Goal: Communication & Community: Answer question/provide support

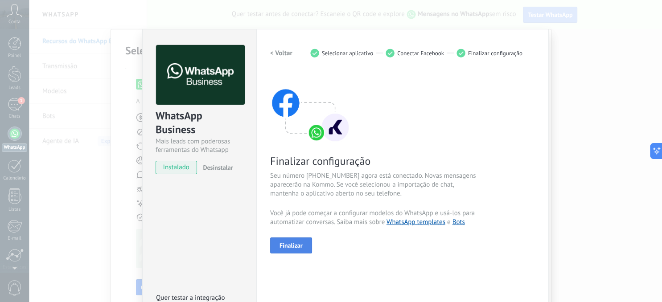
scroll to position [48, 0]
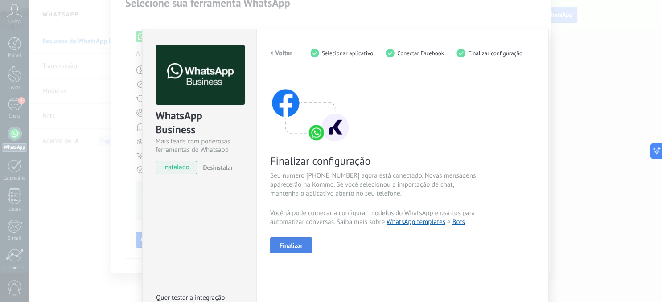
click at [287, 243] on span "Finalizar" at bounding box center [291, 246] width 23 height 6
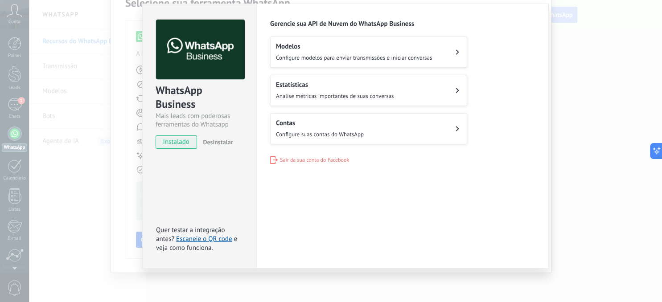
scroll to position [0, 0]
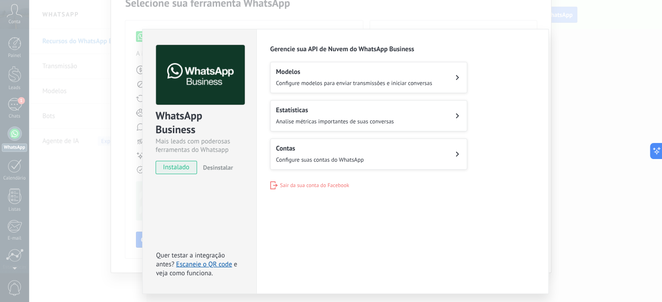
click at [297, 74] on h2 "Modelos" at bounding box center [354, 72] width 156 height 8
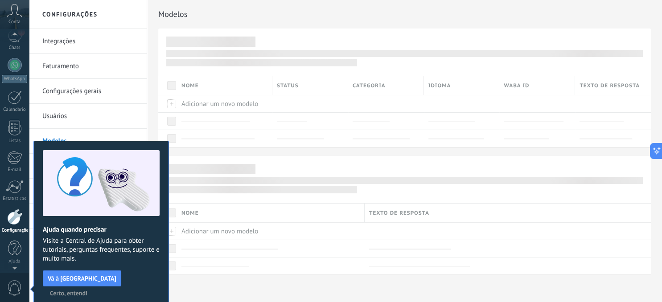
scroll to position [4, 0]
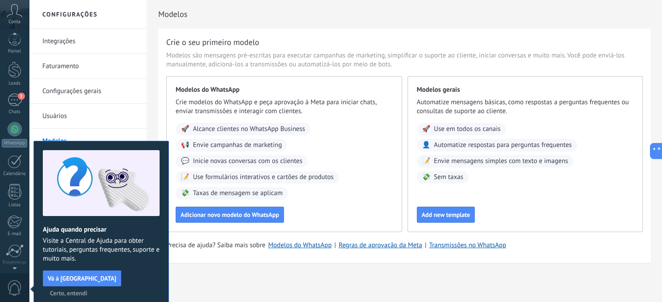
click at [293, 256] on div "Crie o seu primeiro modelo Modelos são mensagens pré-escritas para executar cam…" at bounding box center [404, 146] width 493 height 235
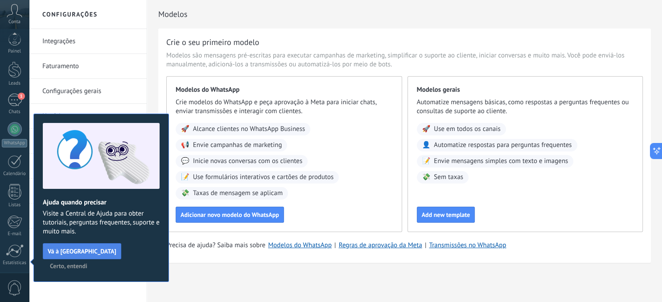
scroll to position [69, 0]
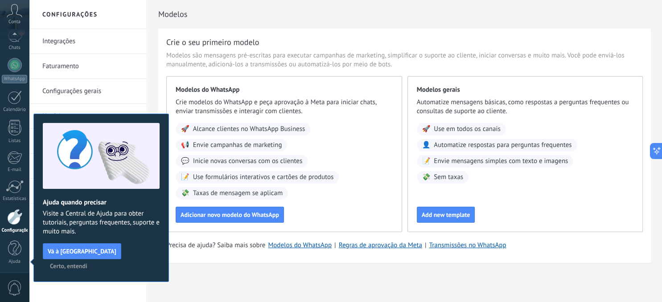
click at [87, 263] on span "Certo, entendi" at bounding box center [68, 266] width 37 height 6
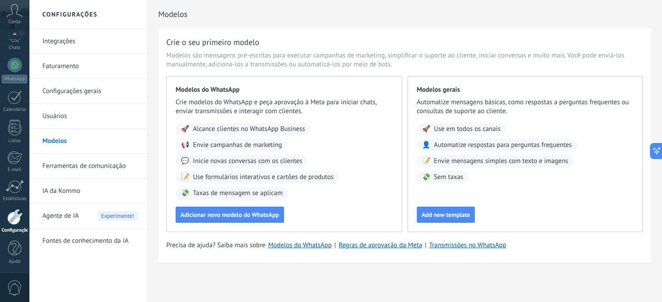
click at [49, 40] on link "Integrações" at bounding box center [89, 41] width 95 height 25
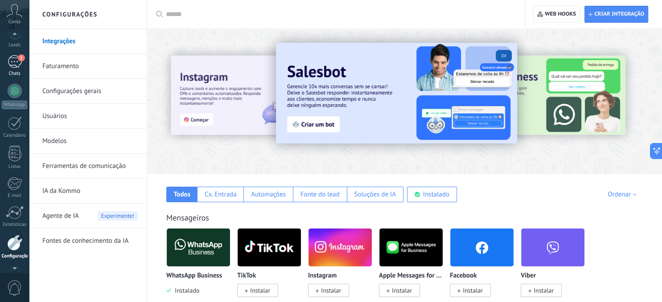
scroll to position [39, 0]
click at [14, 65] on div "1" at bounding box center [15, 65] width 14 height 13
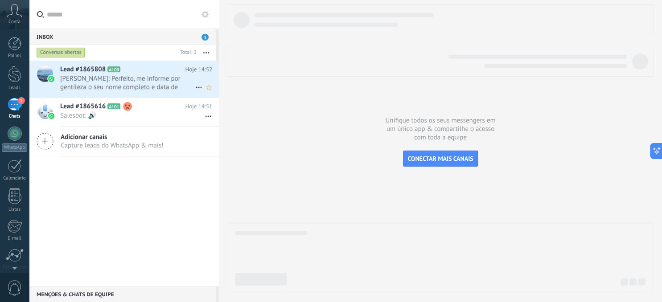
click at [108, 79] on span "[PERSON_NAME]: Perfeito, me informe por gentileza o seu nome completo e data de…" at bounding box center [127, 82] width 135 height 17
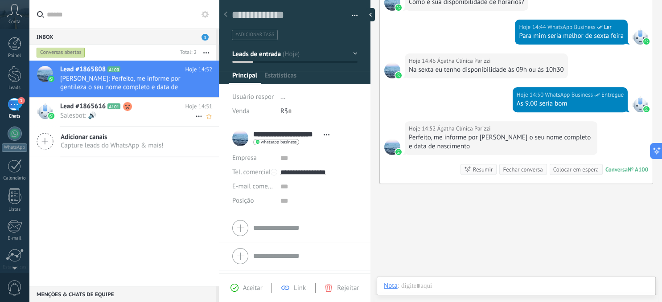
scroll to position [13, 0]
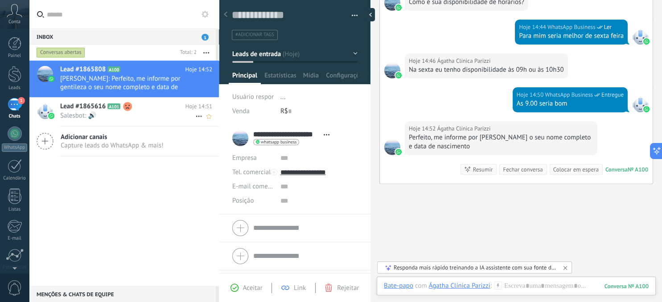
click at [71, 109] on span "Lead #1865616" at bounding box center [82, 106] width 45 height 9
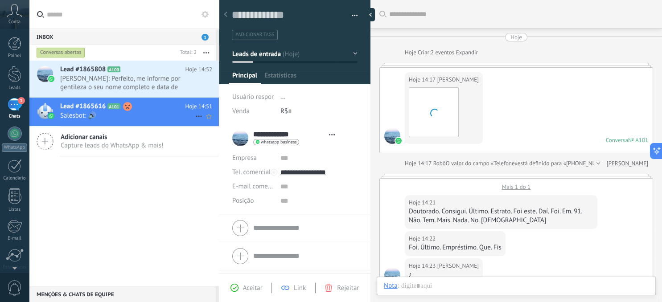
scroll to position [364, 0]
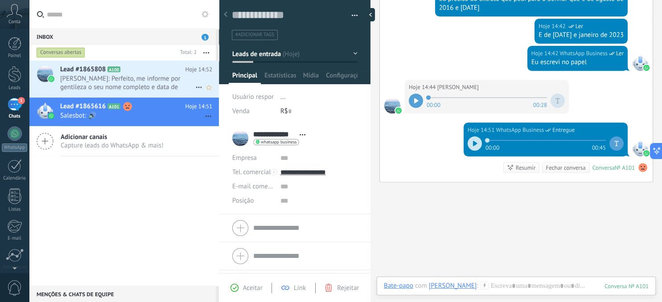
click at [82, 77] on span "[PERSON_NAME]: Perfeito, me informe por gentileza o seu nome completo e data de…" at bounding box center [127, 82] width 135 height 17
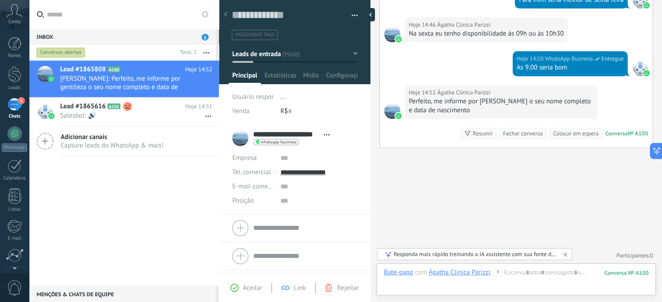
scroll to position [344, 0]
click at [82, 106] on span "Lead #1865616" at bounding box center [82, 106] width 45 height 9
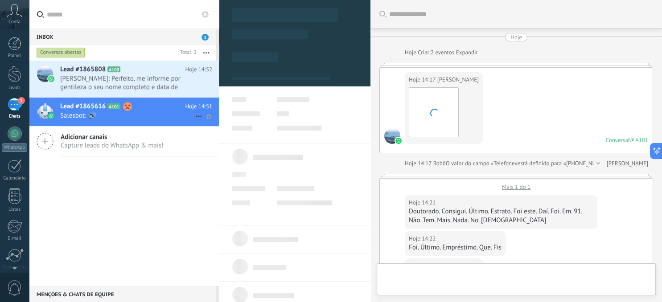
scroll to position [399, 0]
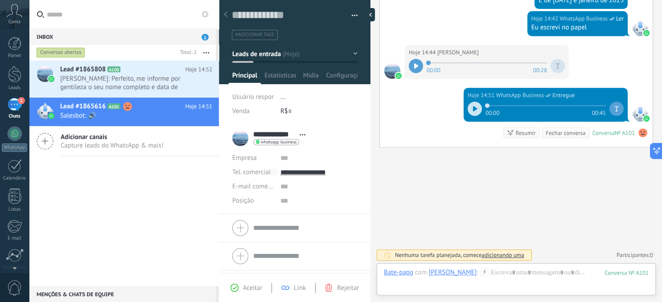
click at [473, 108] on icon at bounding box center [475, 108] width 4 height 5
click at [473, 108] on icon at bounding box center [473, 108] width 1 height 5
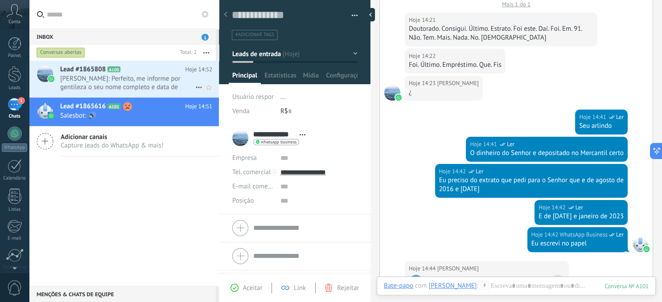
scroll to position [205, 0]
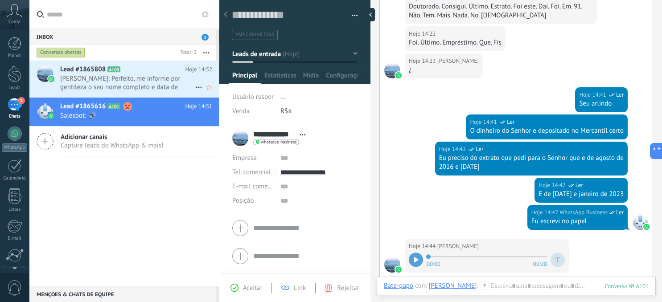
click at [86, 79] on span "[PERSON_NAME]: Perfeito, me informe por gentileza o seu nome completo e data de…" at bounding box center [127, 82] width 135 height 17
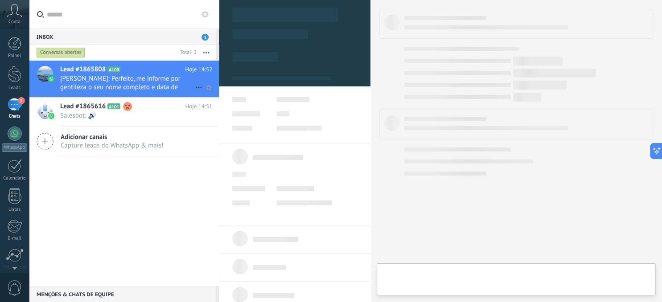
type textarea "**********"
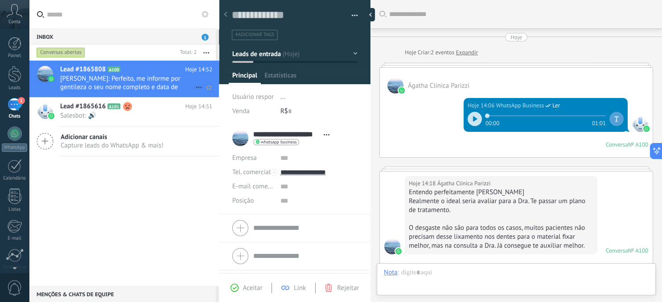
scroll to position [344, 0]
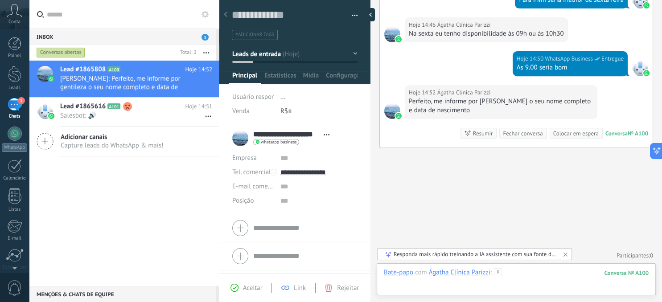
click at [412, 290] on div at bounding box center [516, 281] width 265 height 27
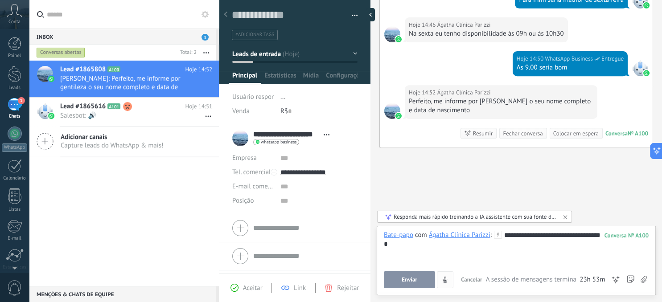
drag, startPoint x: 403, startPoint y: 278, endPoint x: 413, endPoint y: 277, distance: 10.3
click at [407, 278] on span "Enviar" at bounding box center [410, 280] width 16 height 6
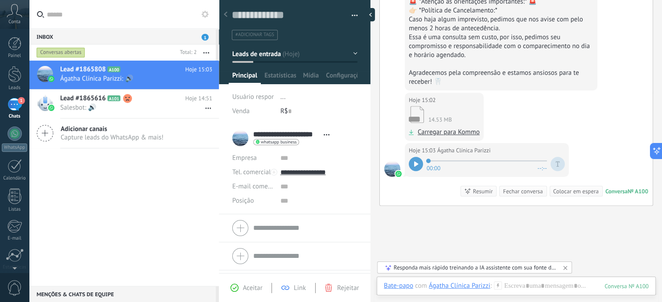
scroll to position [677, 0]
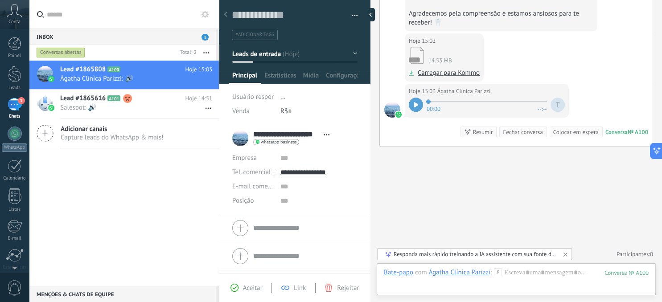
click at [418, 103] on icon at bounding box center [416, 104] width 4 height 5
click at [418, 103] on icon at bounding box center [417, 104] width 1 height 5
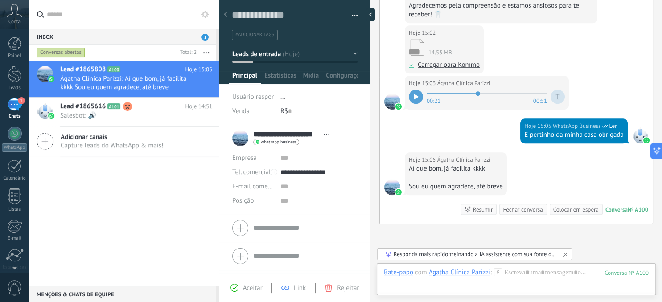
scroll to position [763, 0]
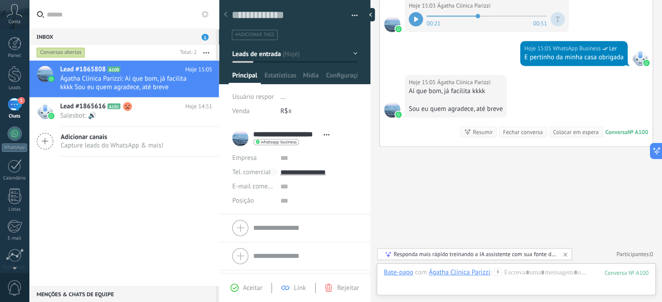
click at [407, 256] on div "Responda mais rápido treinando a IA assistente com sua fonte de dados" at bounding box center [475, 255] width 163 height 8
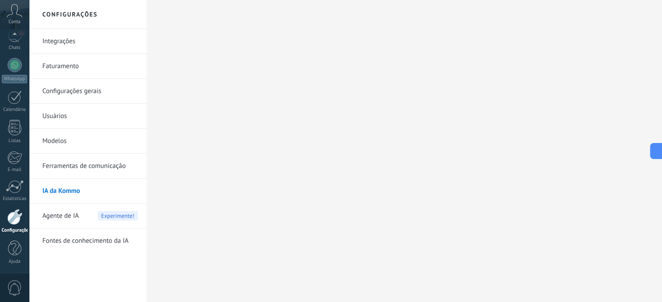
scroll to position [69, 0]
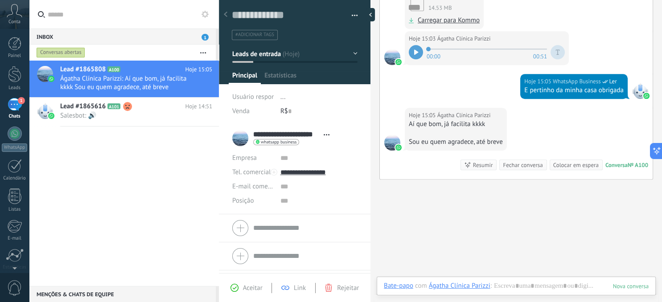
scroll to position [13, 0]
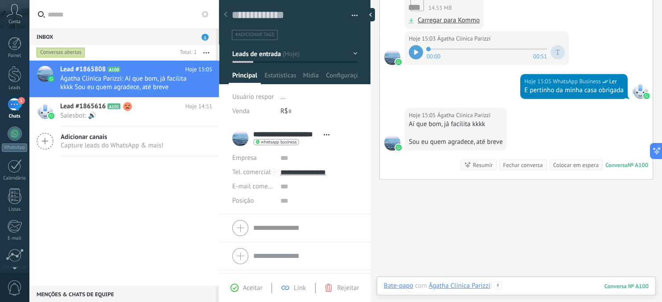
click at [518, 286] on div at bounding box center [516, 295] width 265 height 27
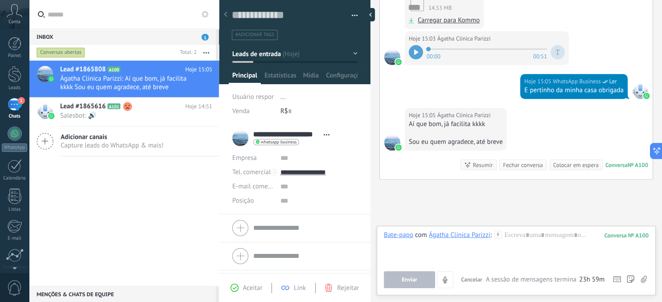
click at [99, 185] on div "Lead #1865808 A100 Hoje 15:05 Ágatha Clínica Parizzi: Aí que bom, já facilita k…" at bounding box center [124, 174] width 190 height 226
click at [14, 103] on div "1" at bounding box center [15, 104] width 14 height 13
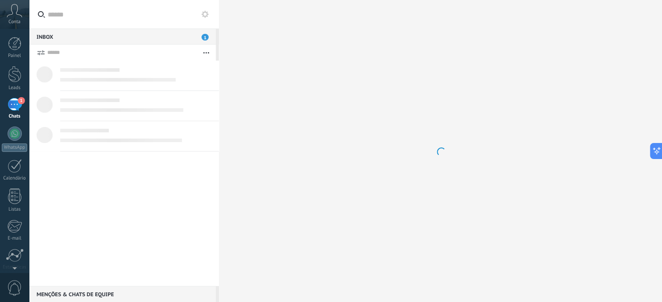
scroll to position [13, 0]
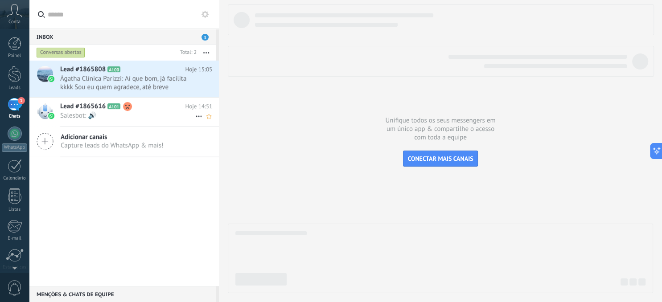
click at [76, 112] on span "Salesbot: 🔊" at bounding box center [127, 115] width 135 height 8
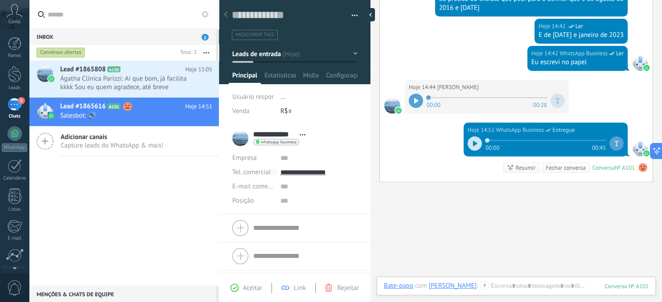
scroll to position [399, 0]
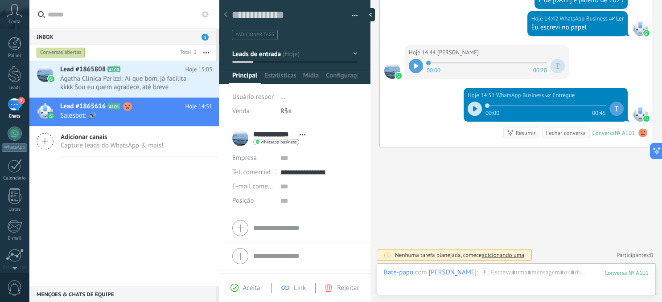
click at [45, 38] on div "Inbox 1" at bounding box center [122, 37] width 187 height 16
click at [207, 37] on span "1" at bounding box center [205, 37] width 7 height 7
click at [111, 76] on span "Ágatha Clínica Parizzi: Aí que bom, já facilita kkkk Sou eu quem agradece, até …" at bounding box center [127, 82] width 135 height 17
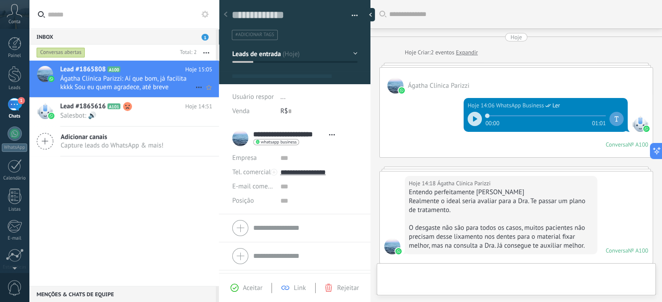
type textarea "**********"
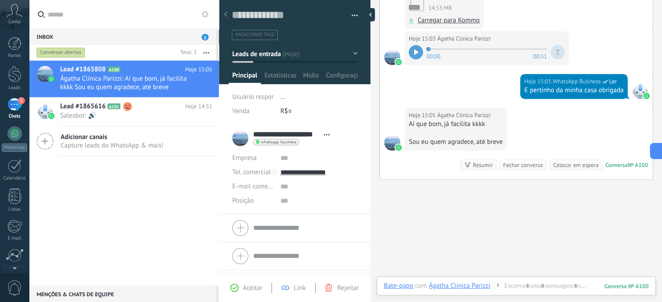
click at [42, 34] on div "Inbox 1" at bounding box center [122, 37] width 187 height 16
click at [53, 53] on div "Conversas abertas" at bounding box center [61, 52] width 49 height 11
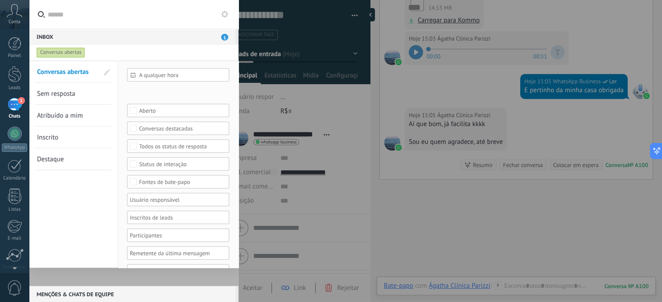
click at [56, 50] on div "Conversas abertas" at bounding box center [61, 52] width 49 height 11
click at [224, 35] on span "1" at bounding box center [224, 37] width 7 height 7
click at [63, 49] on div "Conversas abertas" at bounding box center [61, 52] width 49 height 11
click at [466, 217] on div at bounding box center [331, 151] width 662 height 302
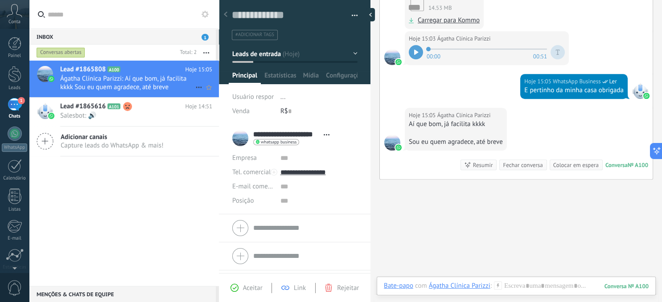
click at [185, 80] on span "Ágatha Clínica Parizzi: Aí que bom, já facilita kkkk Sou eu quem agradece, até …" at bounding box center [127, 82] width 135 height 17
click at [45, 140] on use at bounding box center [45, 141] width 16 height 16
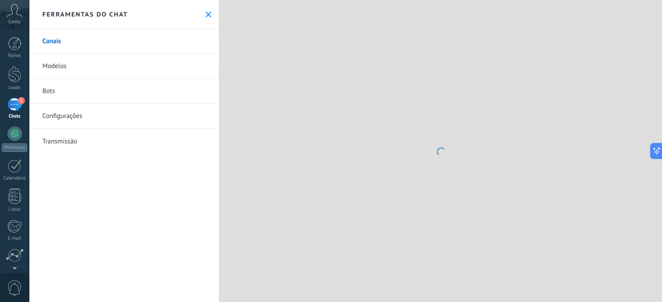
click at [80, 140] on link "Transmissão" at bounding box center [124, 141] width 190 height 25
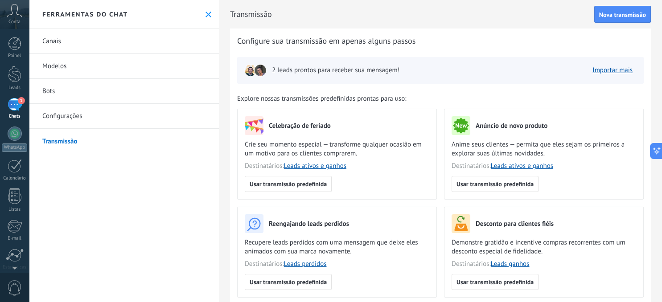
click at [59, 42] on link "Canais" at bounding box center [124, 41] width 190 height 25
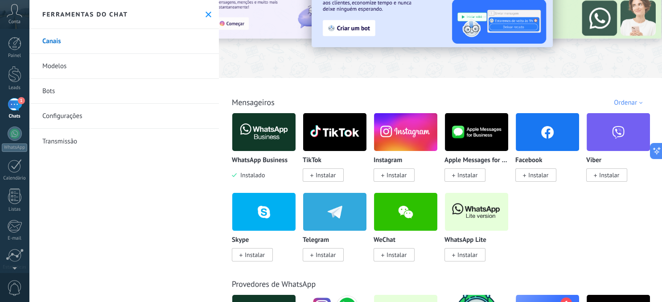
scroll to position [51, 0]
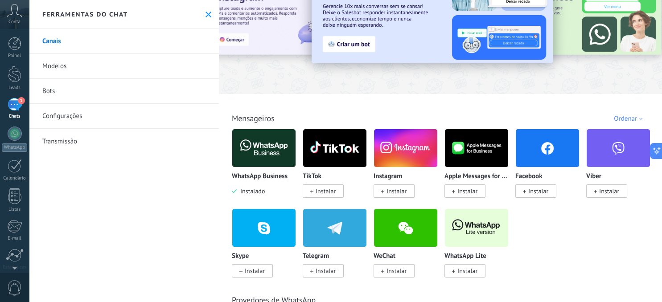
click at [404, 188] on span "Instalar" at bounding box center [397, 191] width 20 height 8
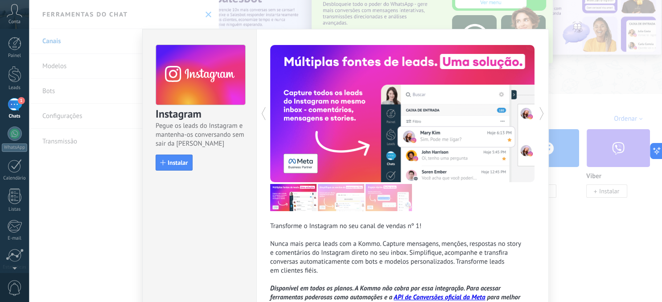
click at [588, 78] on div "Instagram Pegue os leads do Instagram e mantenha-os conversando sem sair da Kom…" at bounding box center [345, 151] width 633 height 302
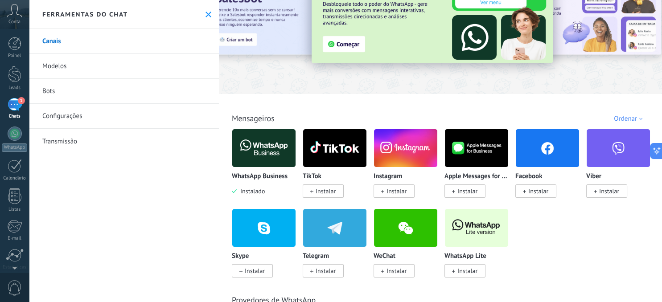
scroll to position [0, 0]
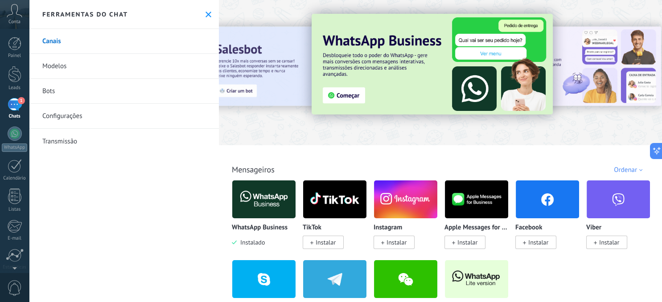
click at [53, 67] on link "Modelos" at bounding box center [124, 66] width 190 height 25
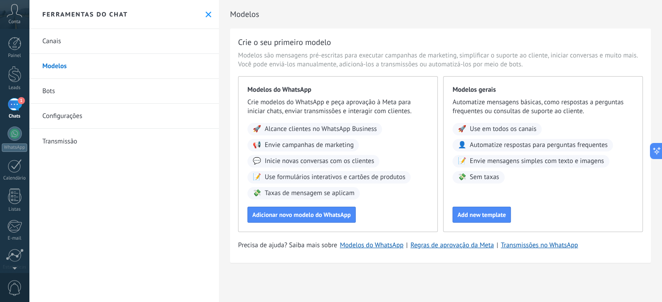
click at [586, 204] on div "Modelos gerais Automatize mensagens básicas, como respostas a perguntas frequen…" at bounding box center [543, 154] width 200 height 156
click at [117, 179] on div "Canais Modelos Bots Configurações Transmissão" at bounding box center [124, 165] width 190 height 273
click at [13, 20] on span "Conta" at bounding box center [14, 22] width 12 height 6
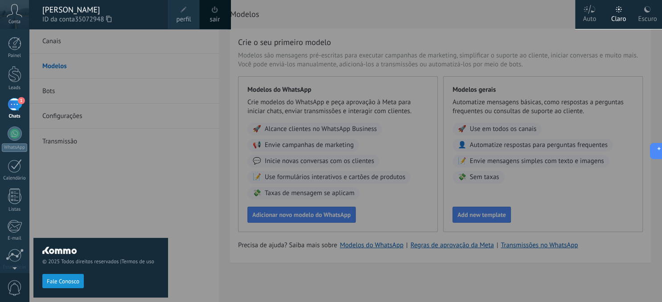
click at [590, 9] on use at bounding box center [590, 9] width 12 height 9
click at [145, 145] on div "© 2025 Todos direitos reservados | Termos de uso Fale Conosco" at bounding box center [100, 165] width 135 height 273
click at [181, 56] on div at bounding box center [360, 151] width 662 height 302
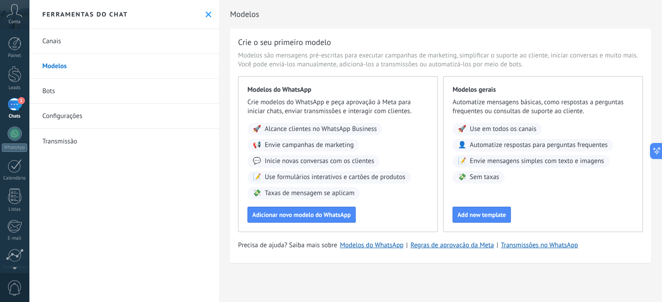
click at [48, 88] on link "Bots" at bounding box center [124, 91] width 190 height 25
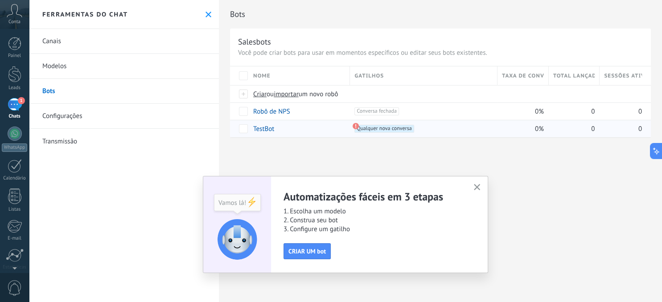
click at [354, 125] on use at bounding box center [356, 126] width 6 height 6
click at [479, 188] on icon "button" at bounding box center [477, 187] width 7 height 7
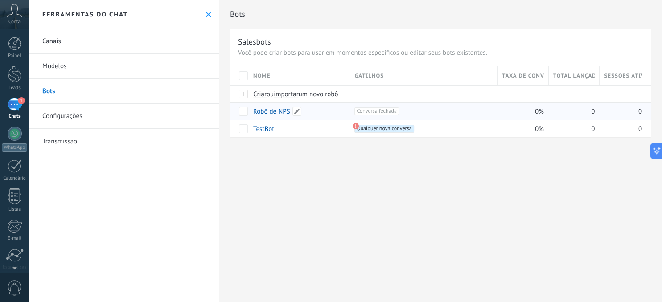
click at [267, 111] on link "Robô de NPS" at bounding box center [271, 111] width 37 height 8
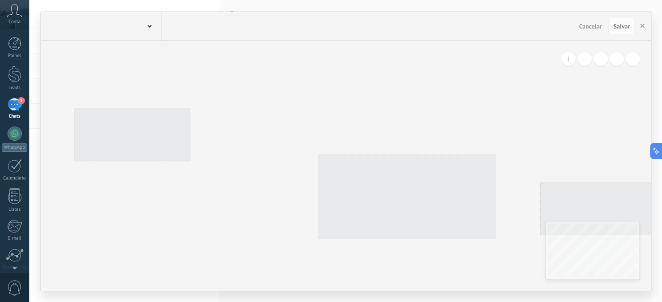
type input "**********"
